Goal: Task Accomplishment & Management: Manage account settings

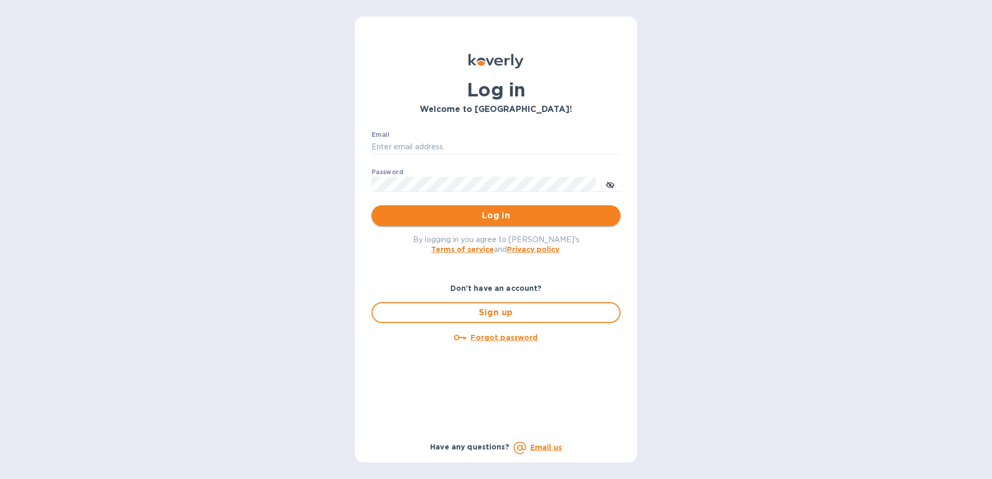
type input "[EMAIL_ADDRESS][DOMAIN_NAME]"
click at [453, 218] on span "Log in" at bounding box center [496, 216] width 232 height 12
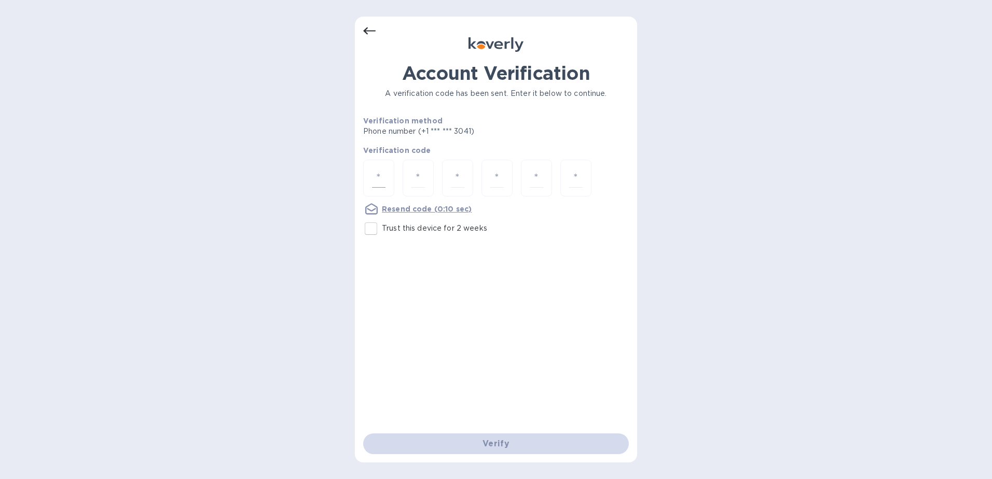
click at [380, 173] on input "number" at bounding box center [378, 178] width 13 height 19
type input "7"
type input "9"
type input "0"
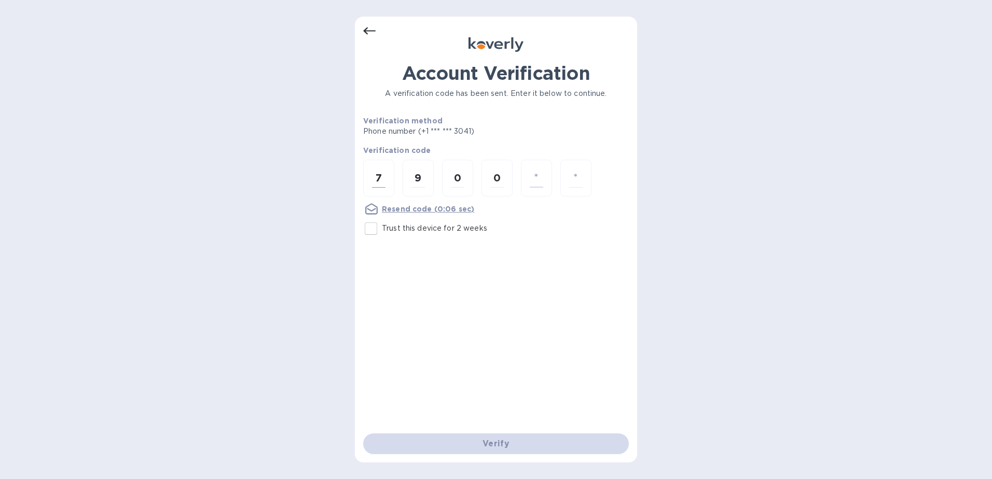
type input "3"
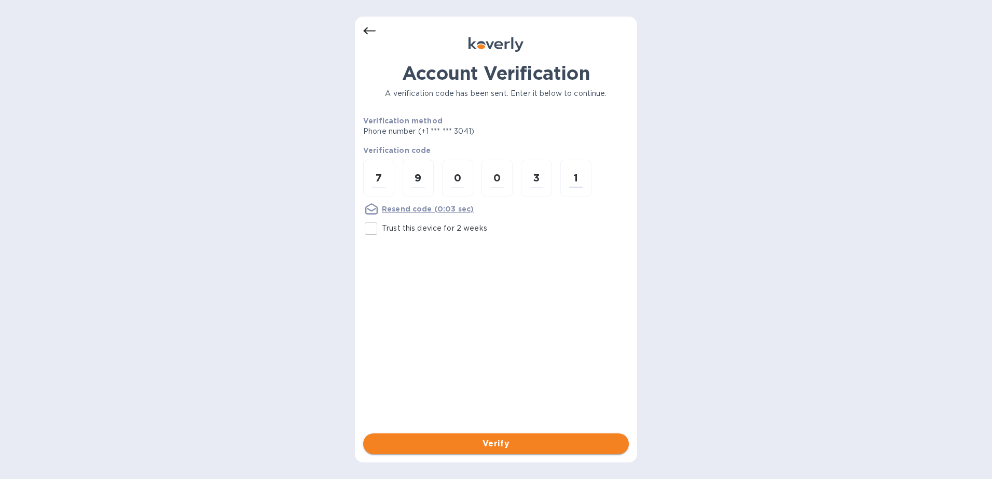
type input "1"
click at [500, 446] on span "Verify" at bounding box center [495, 444] width 249 height 12
